Goal: Transaction & Acquisition: Purchase product/service

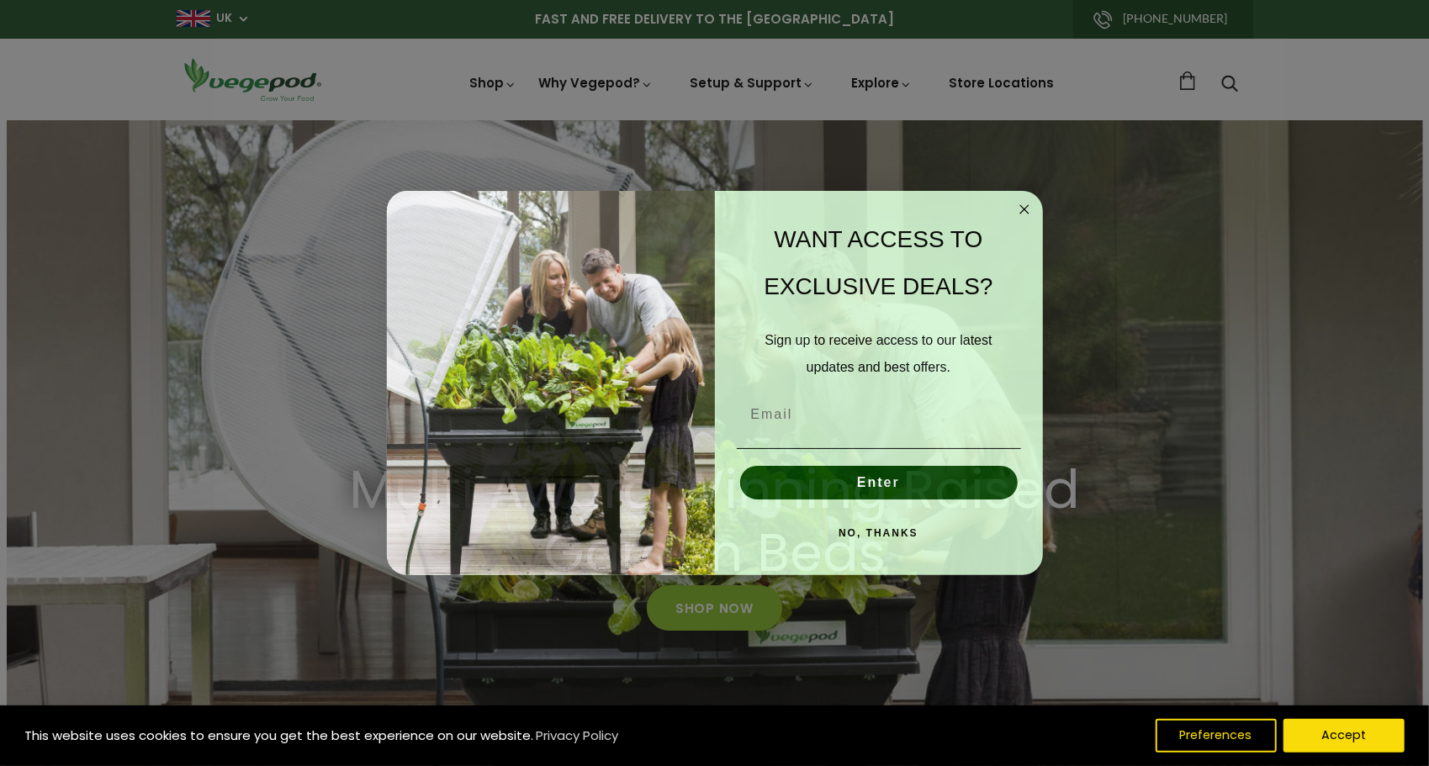
click at [780, 74] on div "Close dialog WANT ACCESS TO EXCLUSIVE DEALS? Sign up to receive access to our l…" at bounding box center [714, 383] width 1429 height 766
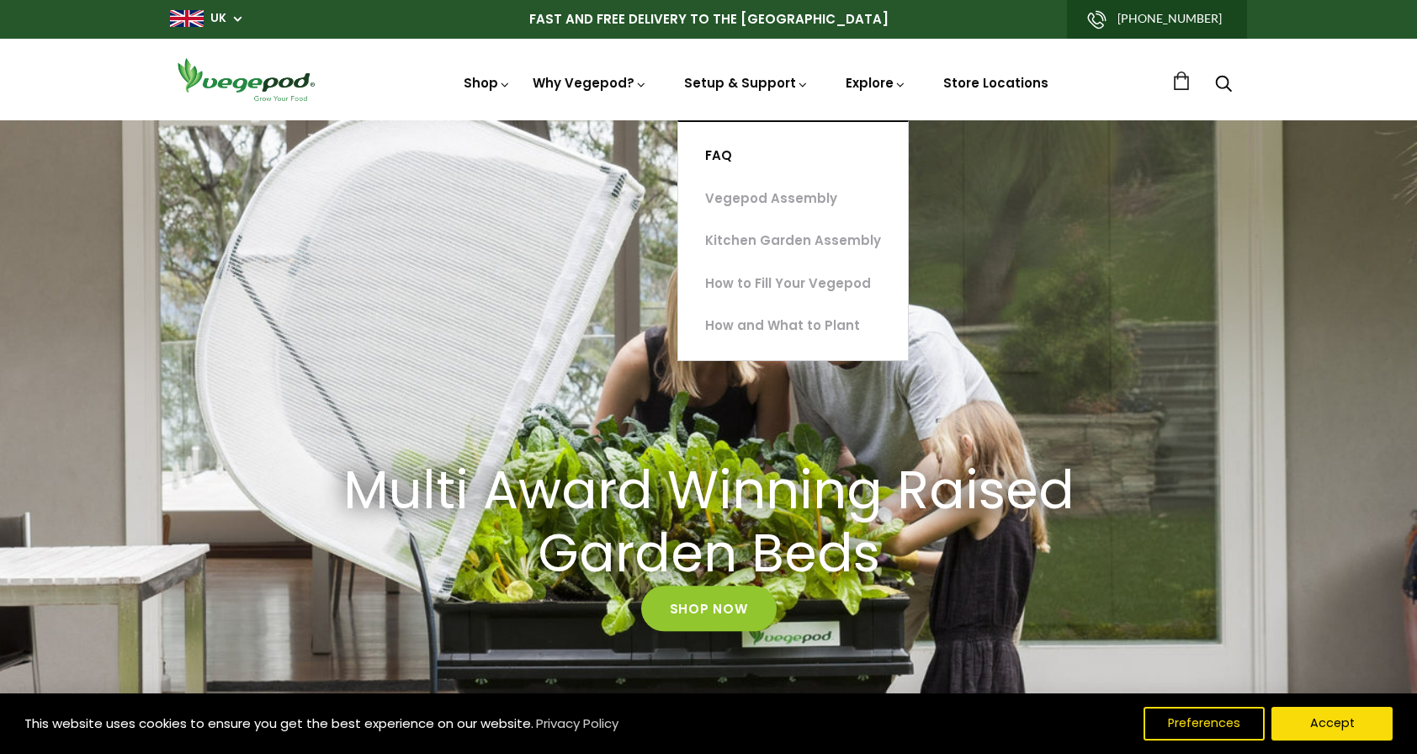
scroll to position [0, 340]
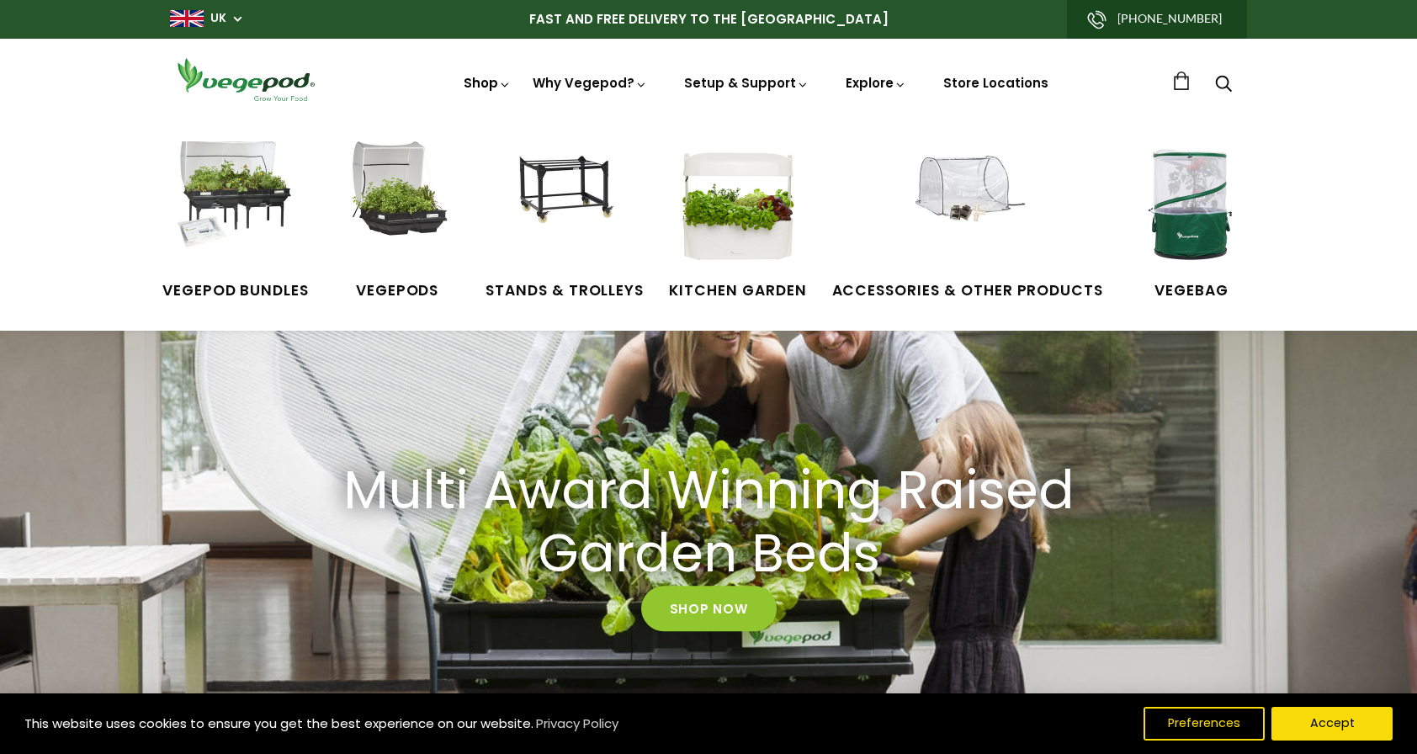
click at [492, 82] on link "Shop" at bounding box center [487, 106] width 47 height 65
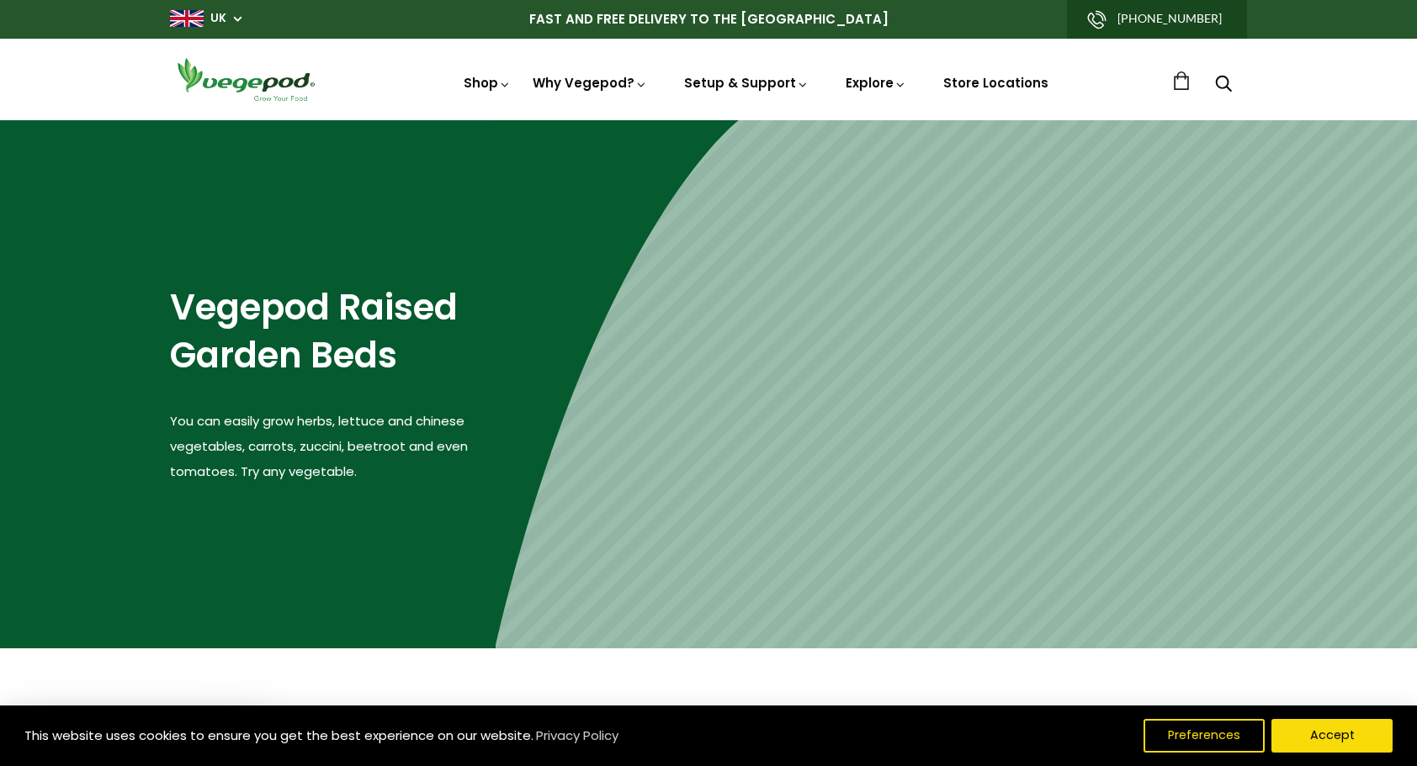
click at [1222, 77] on use "Search" at bounding box center [1224, 84] width 16 height 16
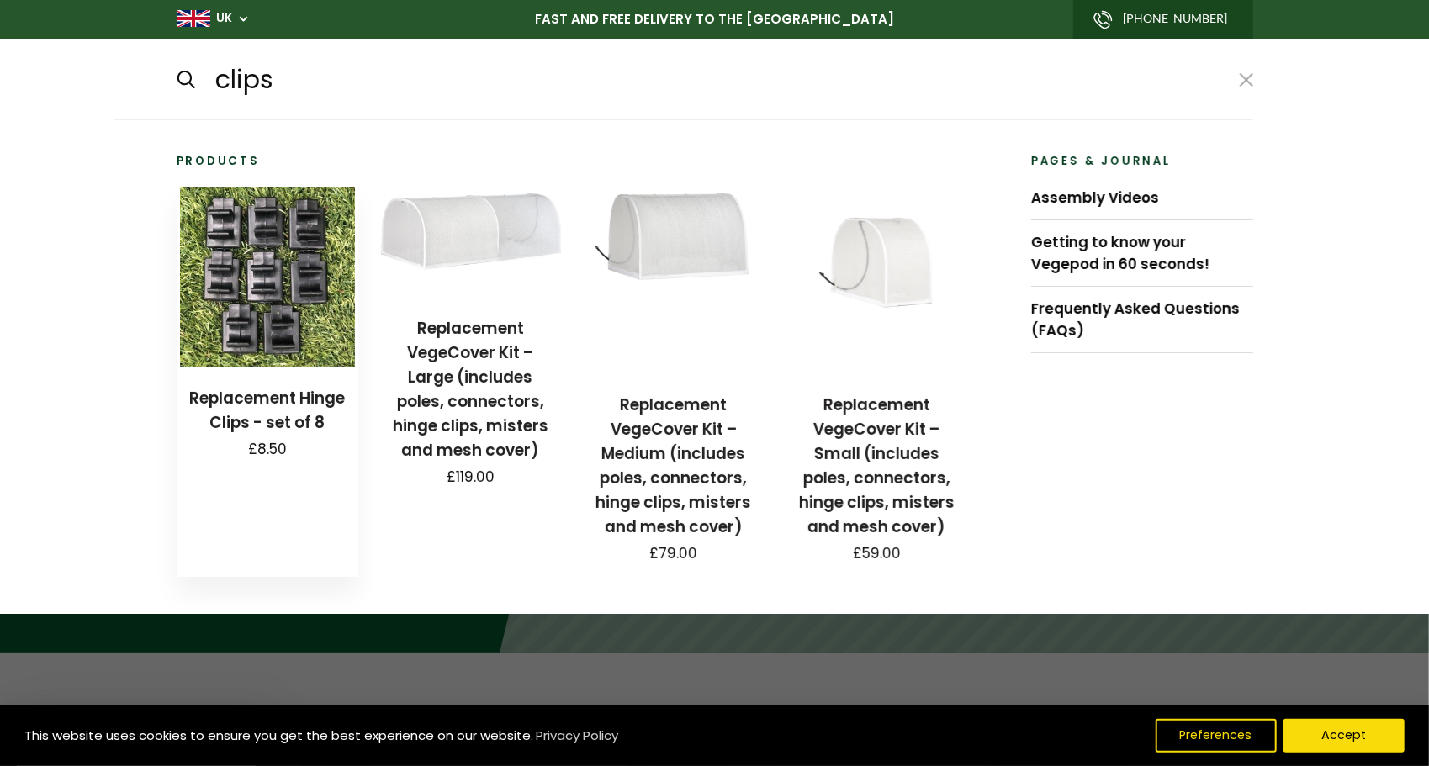
type input "clips"
click at [256, 343] on img at bounding box center [267, 277] width 175 height 181
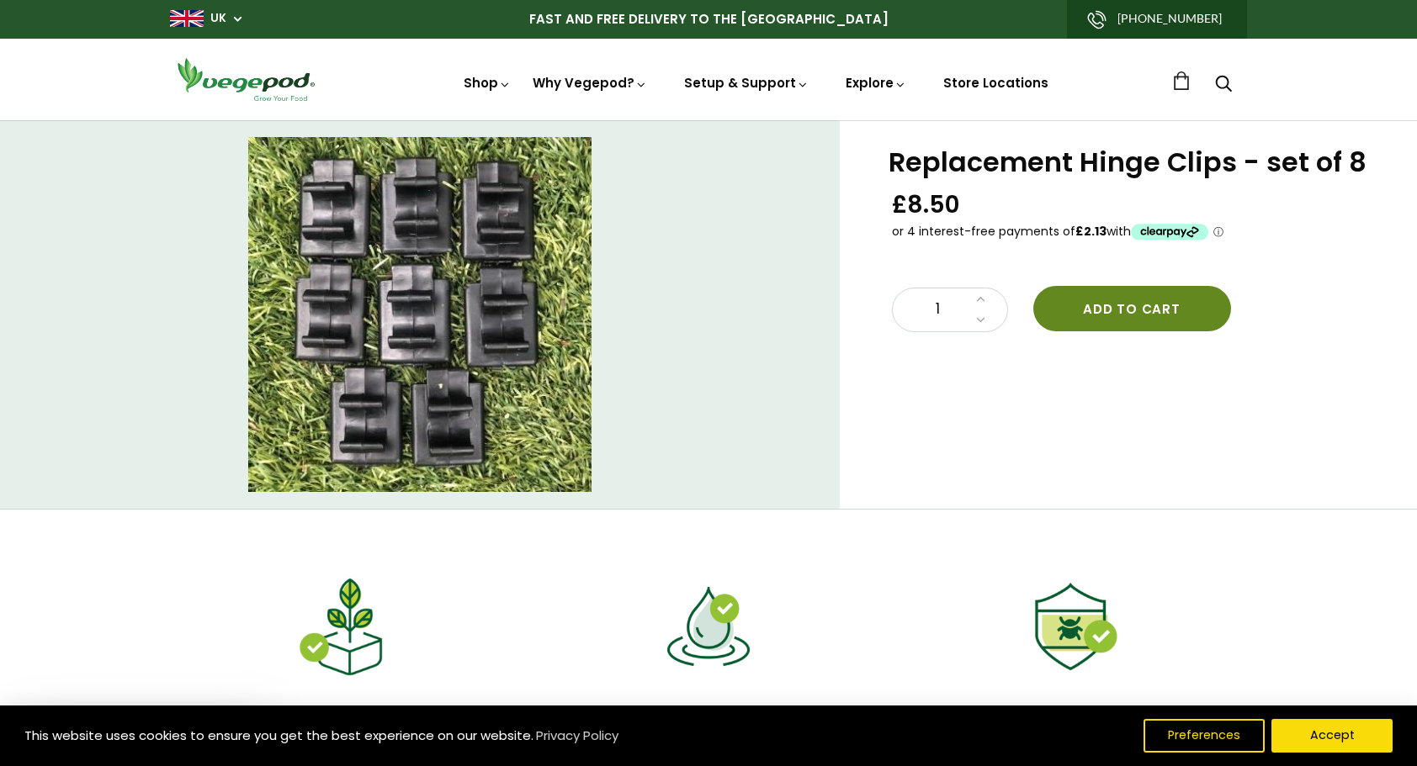
click at [1144, 303] on button "Add to cart" at bounding box center [1132, 308] width 198 height 45
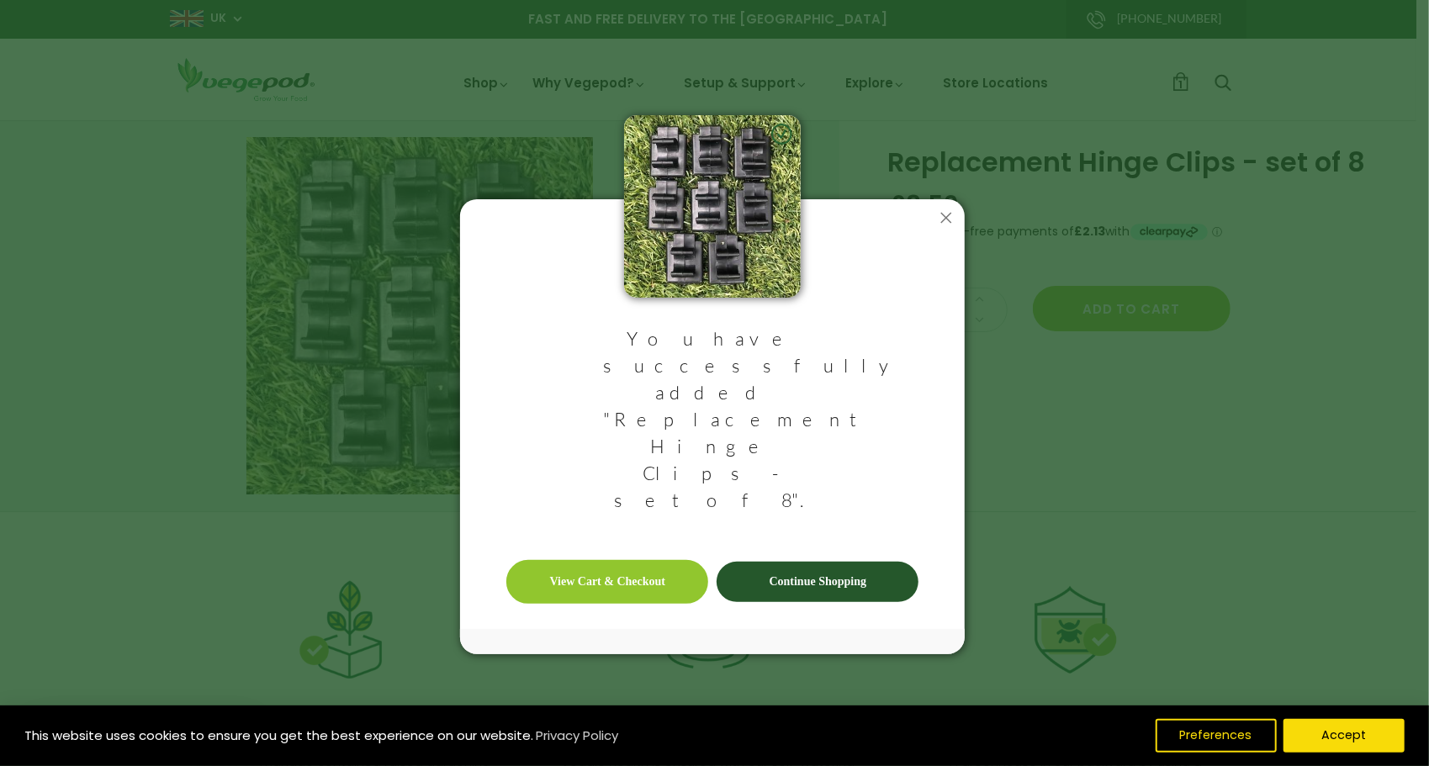
click at [624, 560] on link "View Cart & Checkout" at bounding box center [607, 582] width 202 height 44
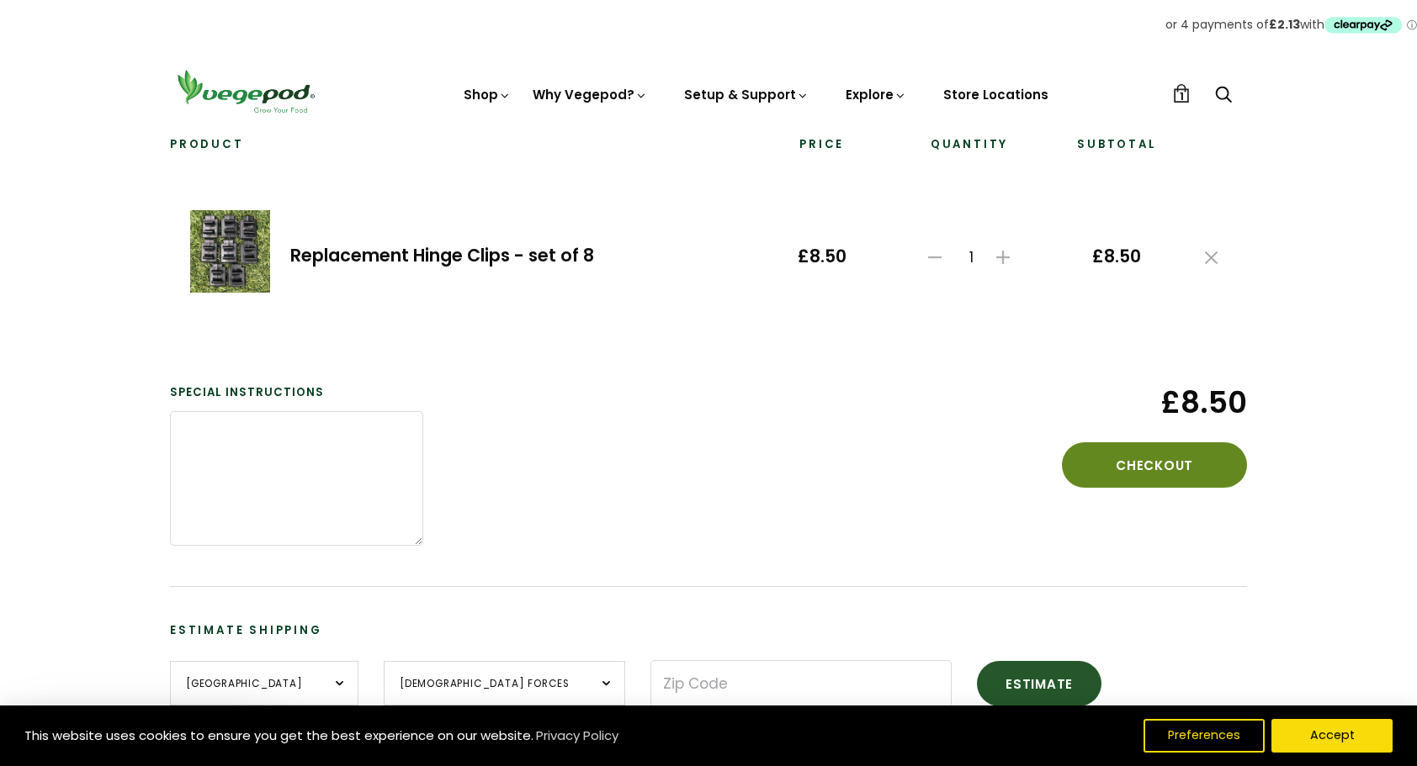
scroll to position [168, 0]
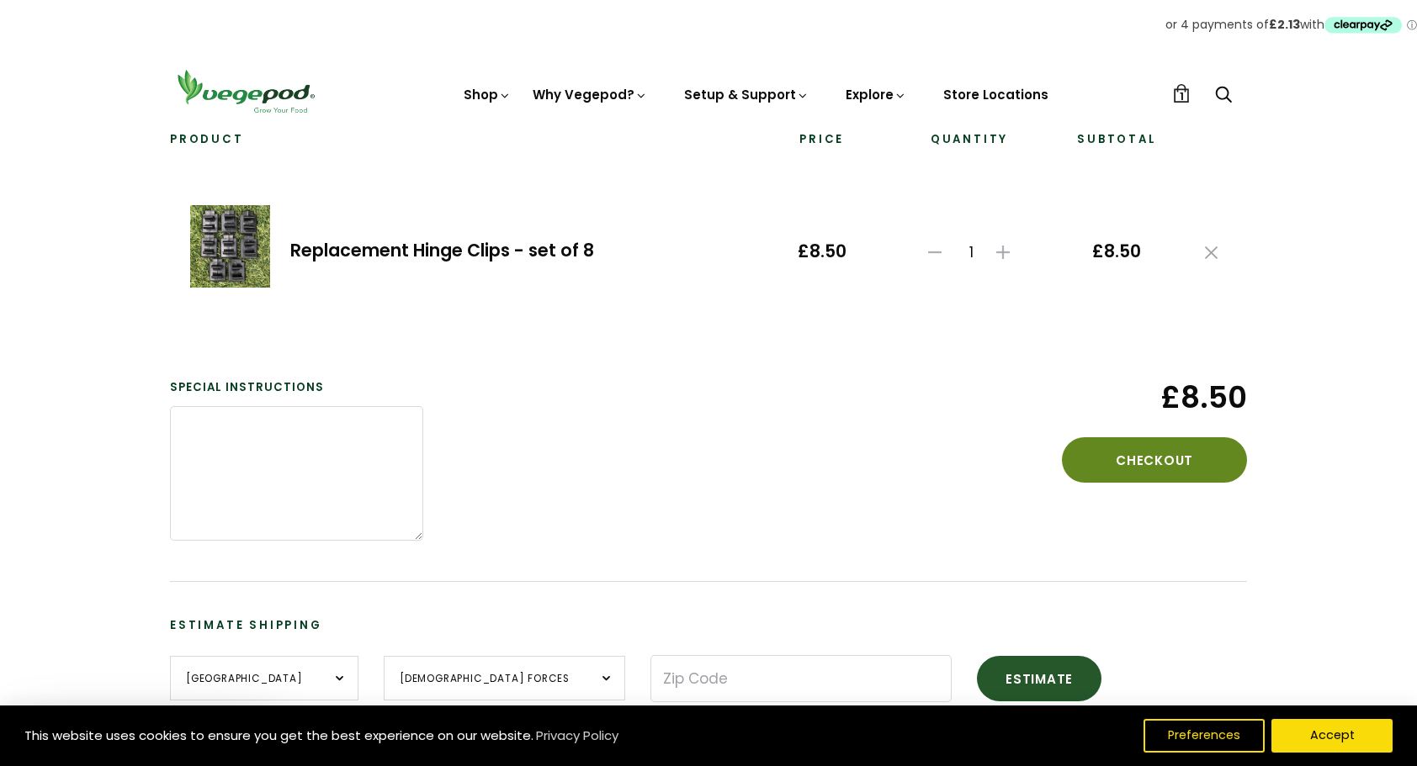
click at [1153, 457] on button "Checkout" at bounding box center [1154, 459] width 185 height 45
